Goal: Task Accomplishment & Management: Manage account settings

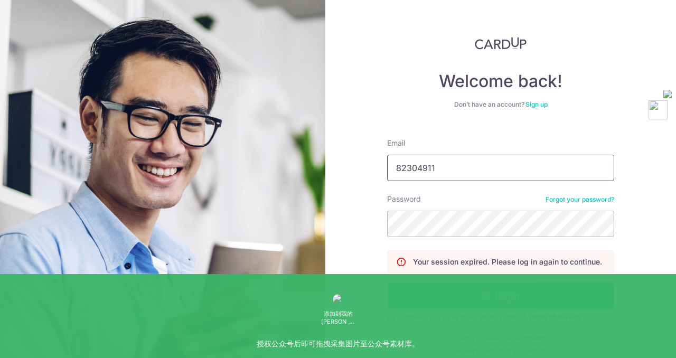
click at [387, 283] on button "Log in" at bounding box center [500, 296] width 227 height 26
drag, startPoint x: 482, startPoint y: 173, endPoint x: 400, endPoint y: 173, distance: 81.3
click at [400, 173] on input "82304911" at bounding box center [500, 168] width 227 height 26
type input "8"
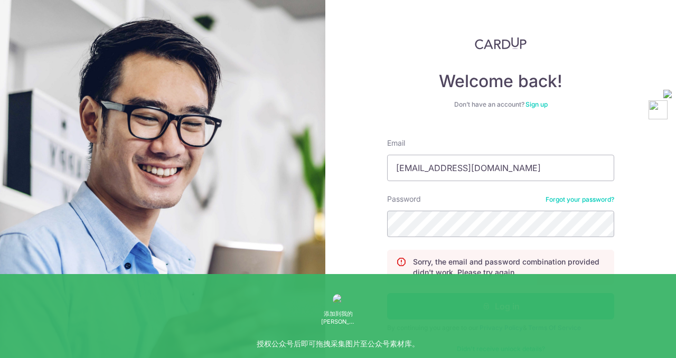
click at [448, 311] on button "Log in" at bounding box center [500, 306] width 227 height 26
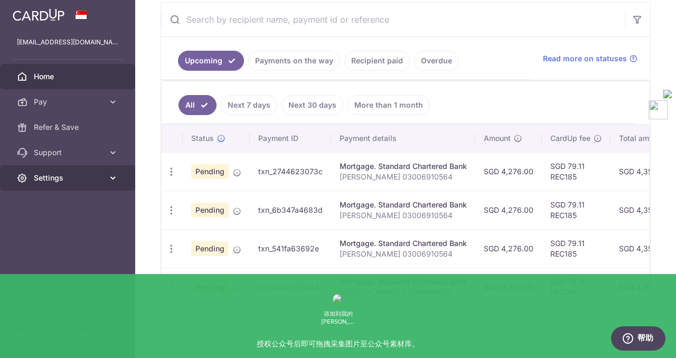
click at [71, 173] on span "Settings" at bounding box center [69, 178] width 70 height 11
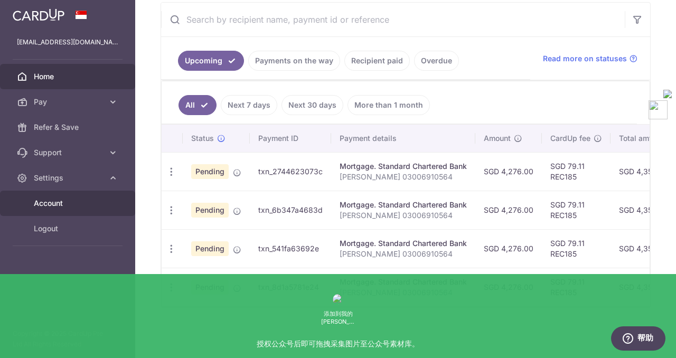
click at [67, 204] on span "Account" at bounding box center [69, 203] width 70 height 11
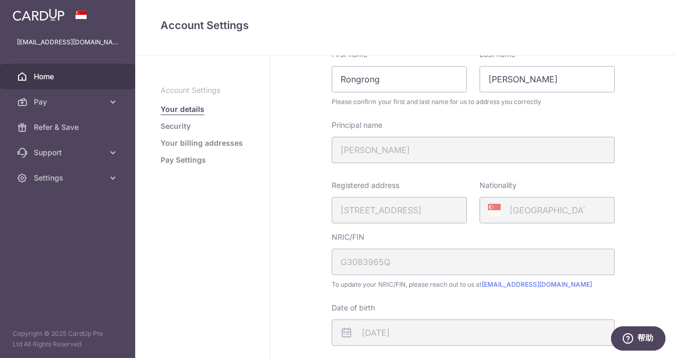
scroll to position [41, 0]
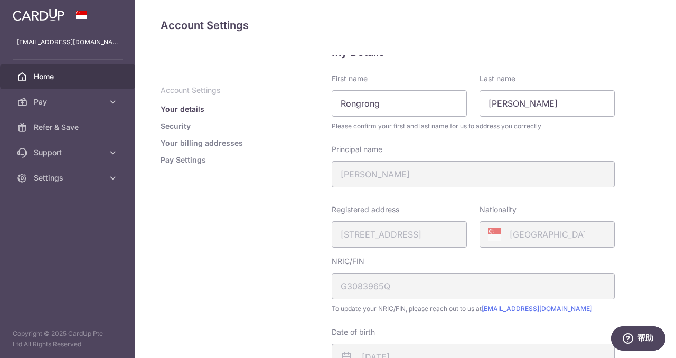
click at [57, 78] on span "Home" at bounding box center [69, 76] width 70 height 11
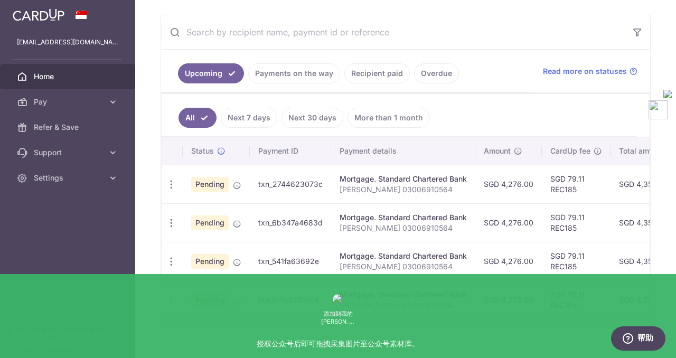
scroll to position [202, 0]
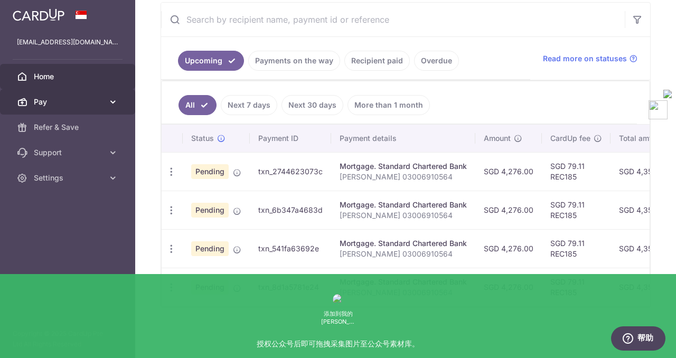
click at [94, 107] on link "Pay" at bounding box center [67, 101] width 135 height 25
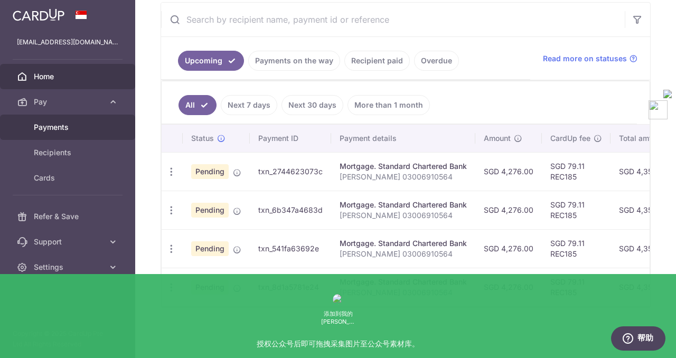
click at [77, 126] on span "Payments" at bounding box center [69, 127] width 70 height 11
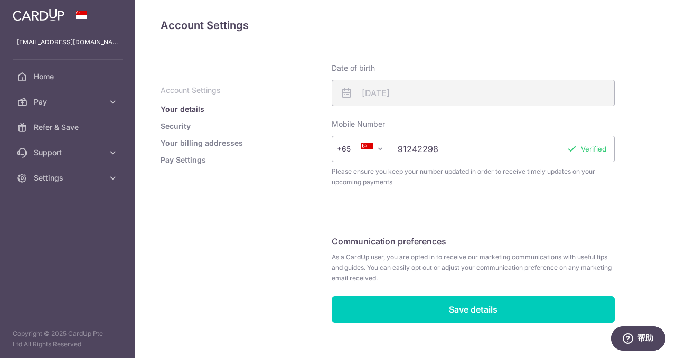
scroll to position [307, 0]
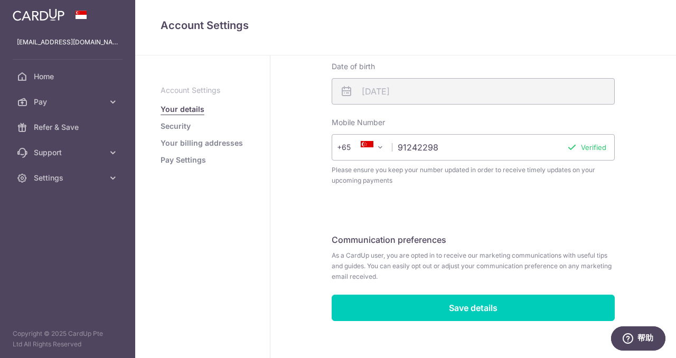
click at [180, 145] on link "Your billing addresses" at bounding box center [202, 143] width 82 height 11
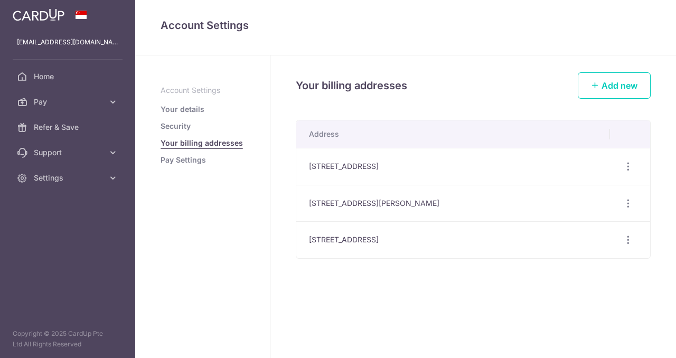
click at [179, 168] on aside "Account Settings Your details Security Your billing addresses Pay Settings" at bounding box center [202, 206] width 135 height 303
click at [177, 154] on ul "Account Settings Your details Security Your billing addresses Pay Settings" at bounding box center [203, 125] width 84 height 80
click at [177, 163] on link "Pay Settings" at bounding box center [183, 160] width 45 height 11
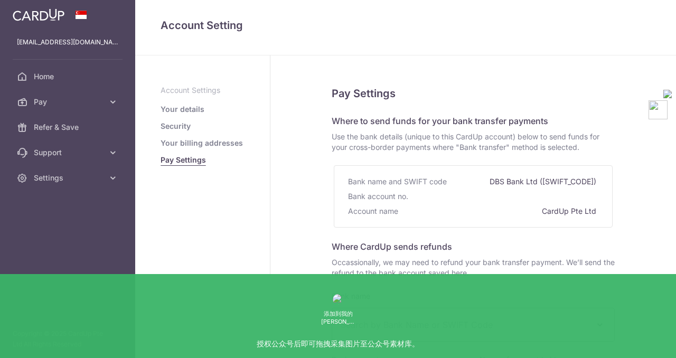
select select
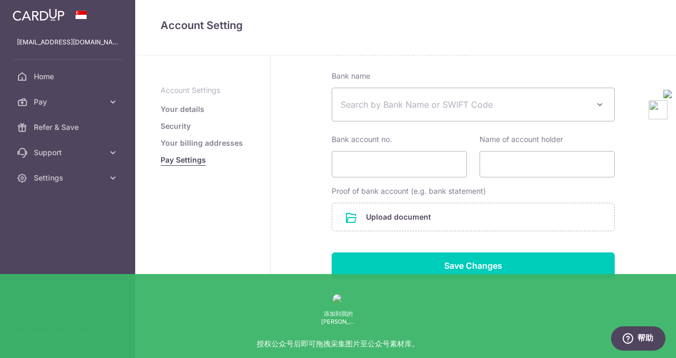
click at [178, 89] on p "Account Settings" at bounding box center [203, 90] width 84 height 11
click at [74, 100] on span "Pay" at bounding box center [69, 102] width 70 height 11
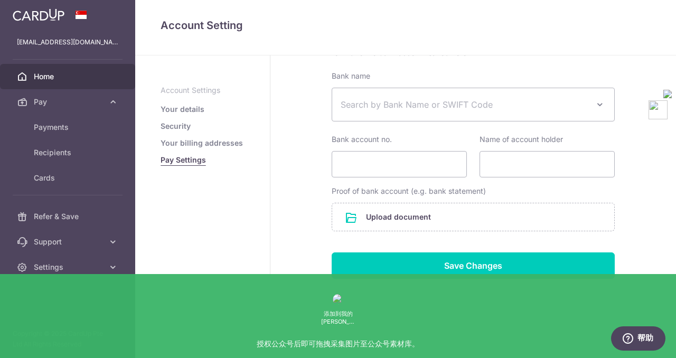
click at [70, 82] on link "Home" at bounding box center [67, 76] width 135 height 25
